Goal: Task Accomplishment & Management: Use online tool/utility

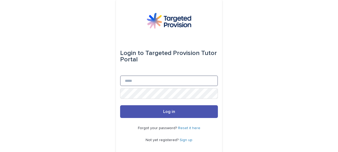
click at [139, 82] on input "Email" at bounding box center [169, 80] width 98 height 11
type input "**********"
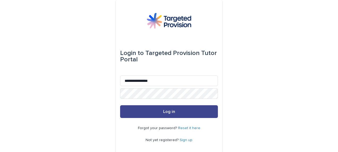
click at [143, 108] on button "Log in" at bounding box center [169, 111] width 98 height 13
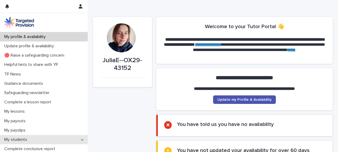
click at [27, 138] on p "My students" at bounding box center [16, 139] width 29 height 5
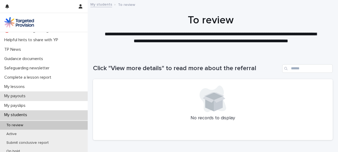
scroll to position [53, 0]
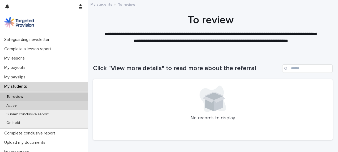
click at [24, 104] on div "Active" at bounding box center [44, 105] width 88 height 9
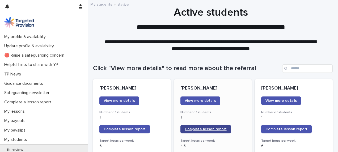
click at [204, 129] on span "Complete lesson report" at bounding box center [206, 129] width 42 height 4
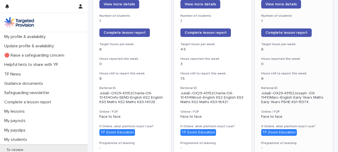
scroll to position [80, 0]
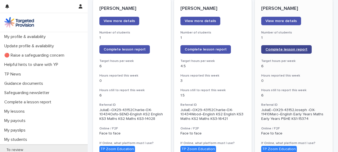
click at [292, 46] on link "Complete lesson report" at bounding box center [286, 49] width 50 height 8
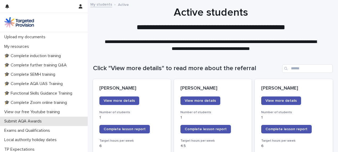
scroll to position [189, 0]
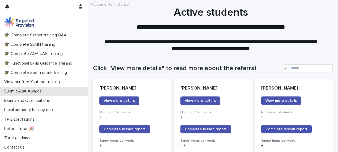
click at [34, 90] on p "Submit AQA Awards" at bounding box center [24, 91] width 44 height 5
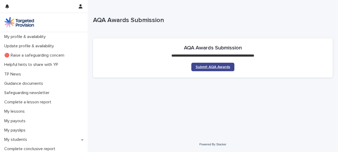
click at [223, 66] on span "Submit AQA Awards" at bounding box center [212, 67] width 35 height 4
